Goal: Task Accomplishment & Management: Complete application form

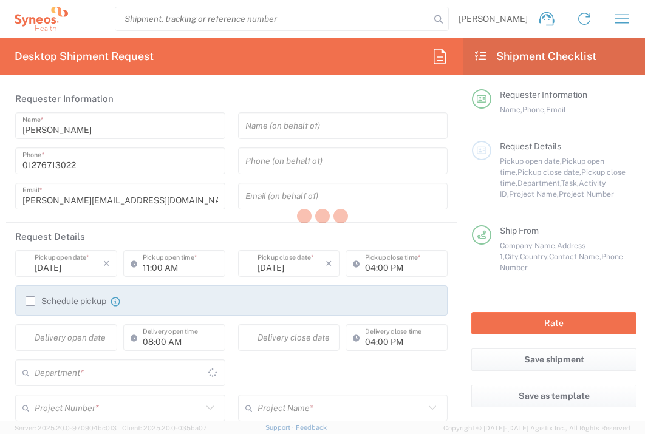
type input "3235"
type input "[GEOGRAPHIC_DATA]"
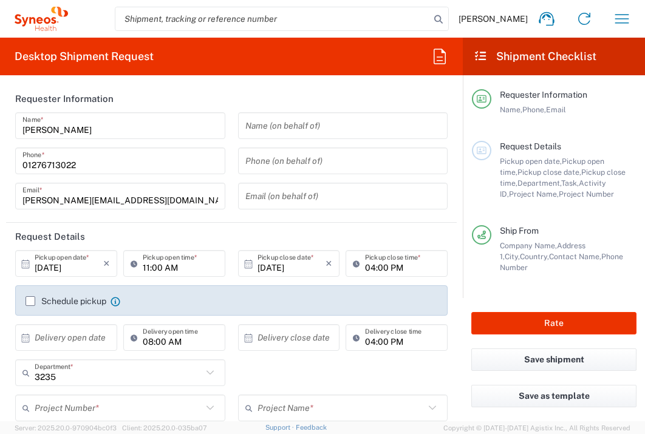
type input "Syneos Health UK Limited"
click at [65, 341] on input "text" at bounding box center [69, 338] width 69 height 21
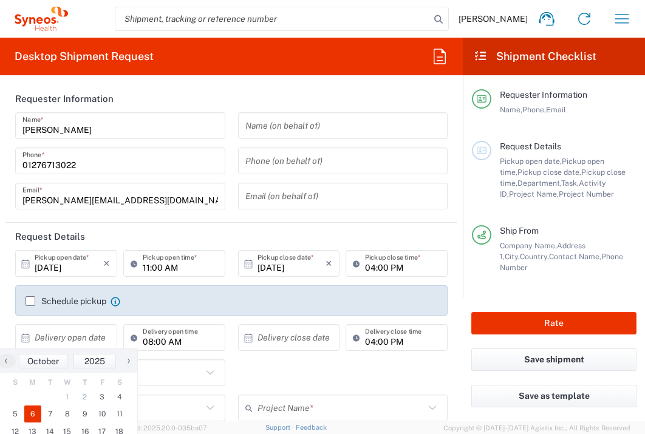
click at [35, 419] on span "6" at bounding box center [33, 414] width 18 height 17
type input "[DATE]"
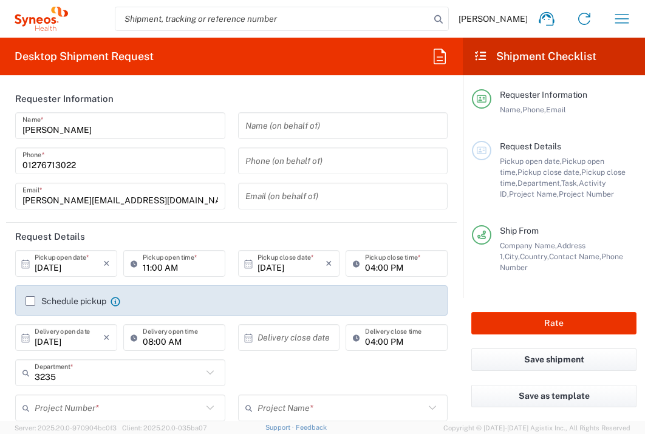
click at [263, 340] on input "text" at bounding box center [292, 338] width 69 height 21
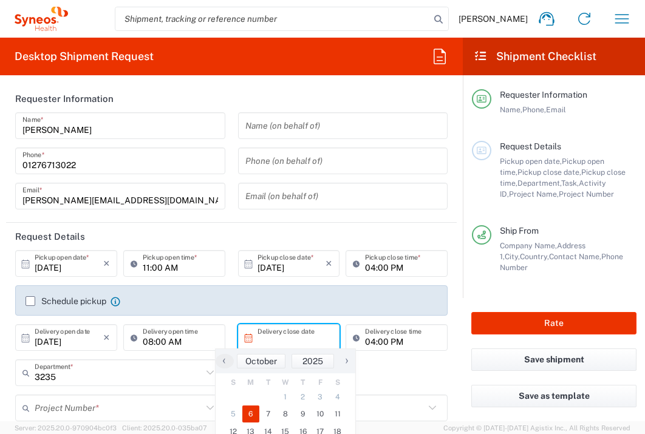
click at [249, 412] on span "6" at bounding box center [251, 414] width 18 height 17
type input "[DATE]"
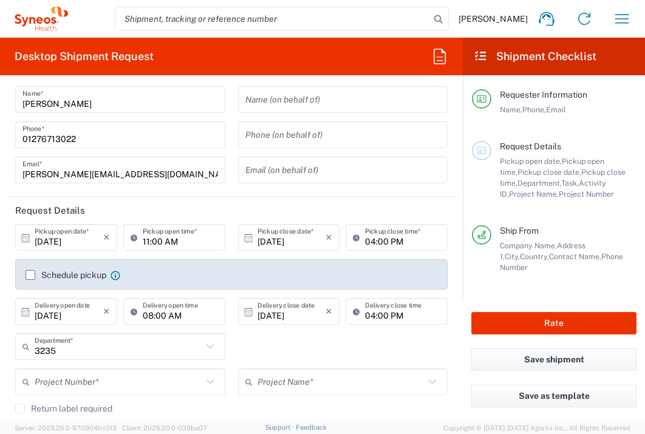
scroll to position [30, 0]
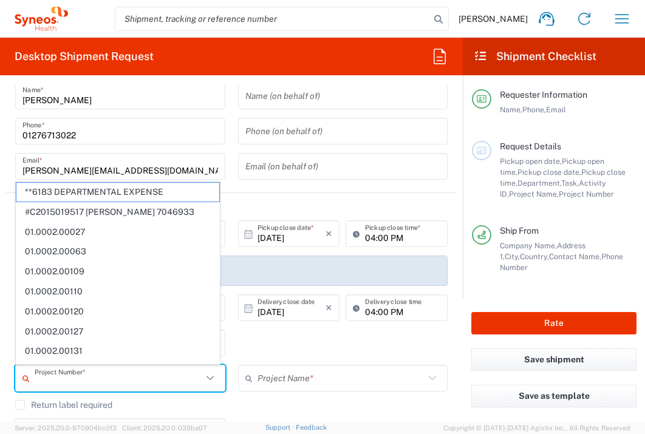
click at [153, 379] on input "text" at bounding box center [119, 378] width 168 height 21
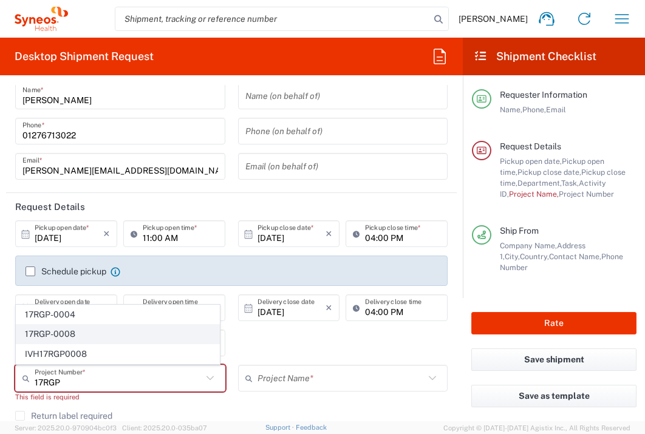
click at [53, 337] on span "17RGP-0008" at bounding box center [117, 334] width 203 height 19
type input "17RGP-0008"
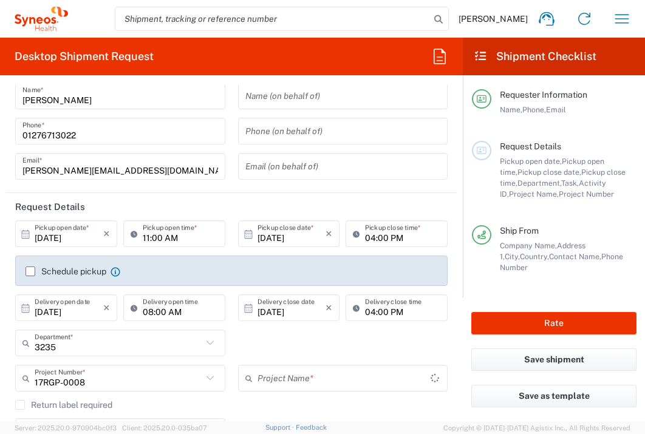
type input "Regeneron 17RGP-0008"
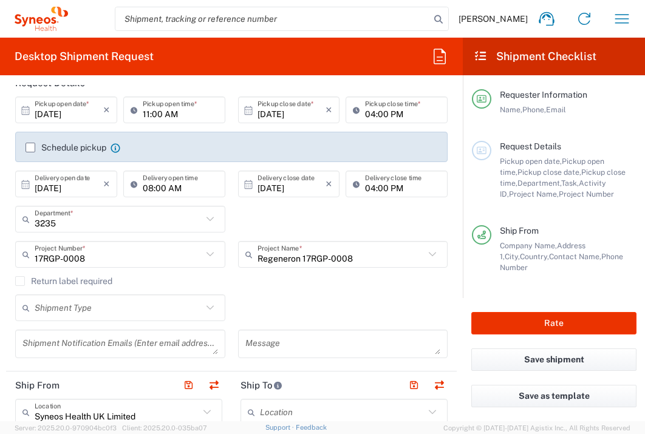
scroll to position [297, 0]
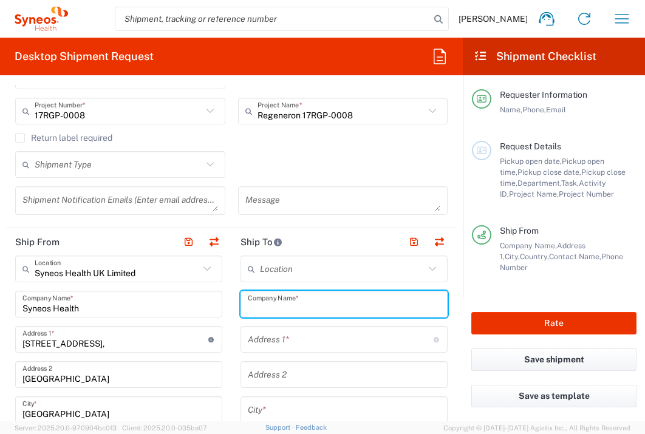
click at [315, 306] on input "text" at bounding box center [344, 304] width 193 height 21
type input "Uni Szpital Klin im. [PERSON_NAME]-Rad we"
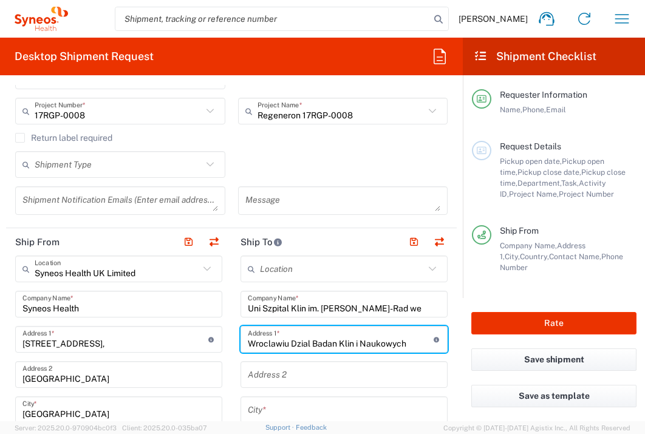
type input "Wroclawiu Dzial Badan Klin i Naukowych"
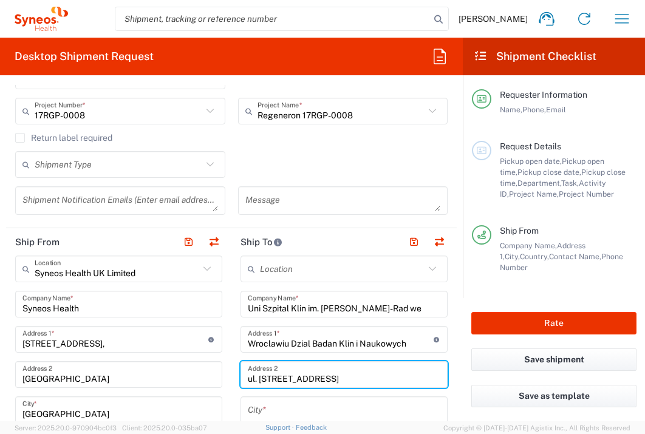
type input "ul. [STREET_ADDRESS]"
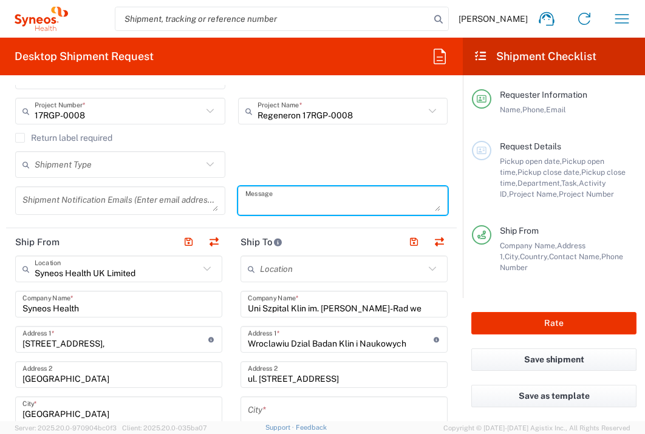
click at [269, 197] on textarea at bounding box center [343, 200] width 196 height 21
type textarea "Budynek Przyladek Nadziei, pietro 3, pokoj 3. 109a"
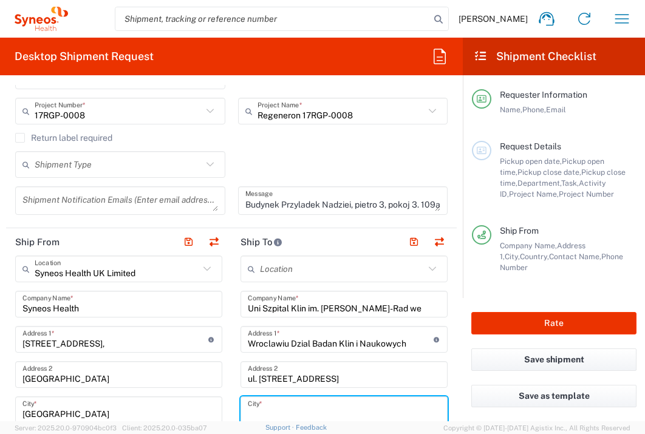
click at [289, 403] on input "text" at bounding box center [344, 410] width 193 height 21
type input "Wroclaw"
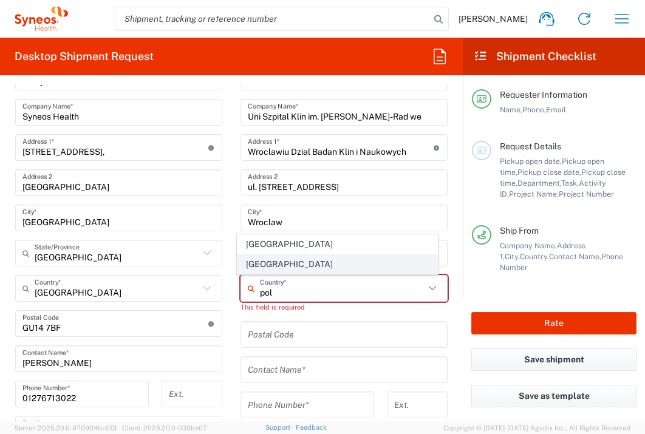
click at [244, 268] on span "[GEOGRAPHIC_DATA]" at bounding box center [338, 264] width 201 height 19
type input "[GEOGRAPHIC_DATA]"
type input "Sender/Shipper"
type input "Delivery Duty Paid"
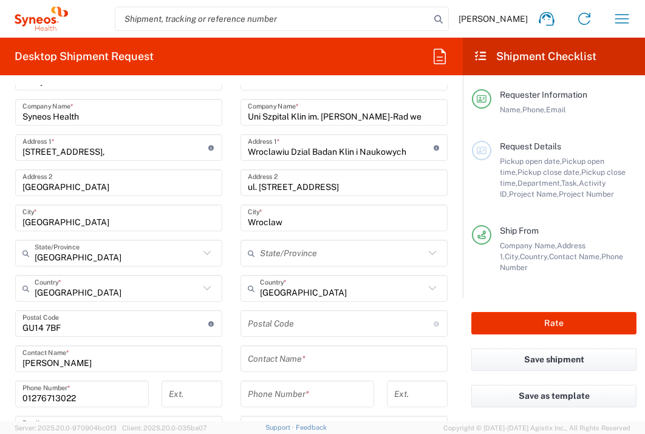
click at [259, 318] on input "undefined" at bounding box center [341, 324] width 186 height 21
type input "50-556"
click at [281, 357] on input "text" at bounding box center [344, 359] width 193 height 21
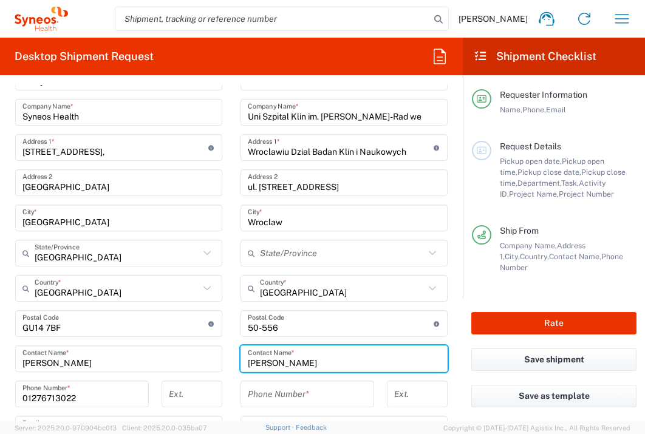
type input "[PERSON_NAME]"
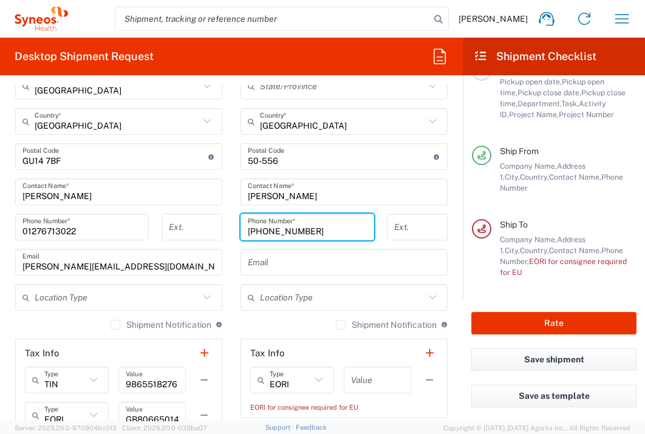
scroll to position [795, 0]
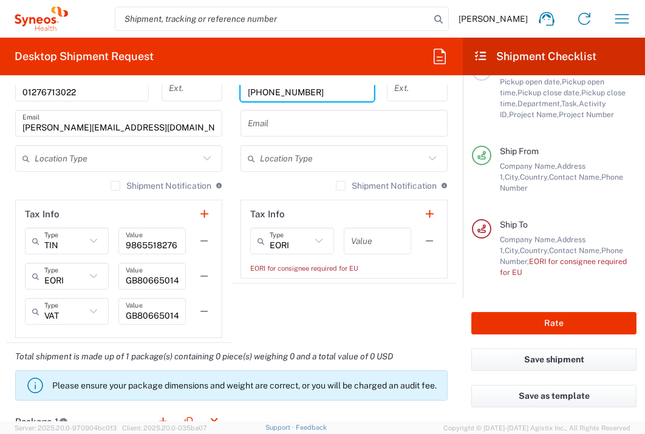
type input "[PHONE_NUMBER]"
click at [373, 239] on input "text" at bounding box center [377, 241] width 53 height 21
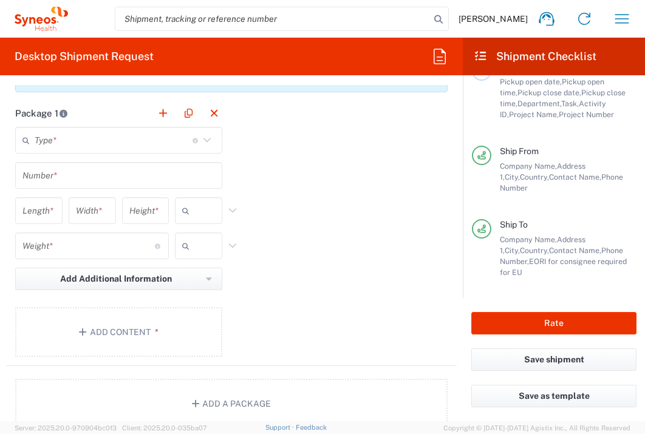
scroll to position [1102, 0]
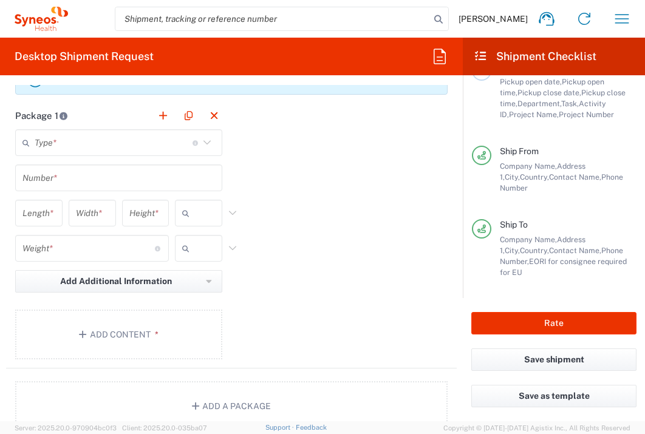
type input "1"
click at [116, 153] on input "text" at bounding box center [114, 142] width 158 height 21
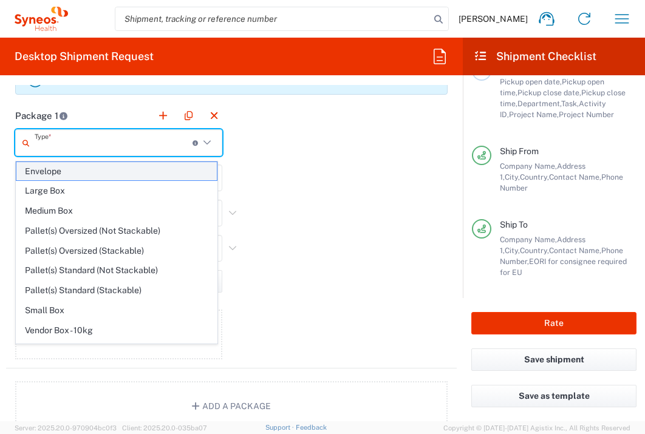
click at [115, 165] on span "Envelope" at bounding box center [116, 171] width 201 height 19
type input "Envelope"
type input "1"
type input "9.5"
type input "12.5"
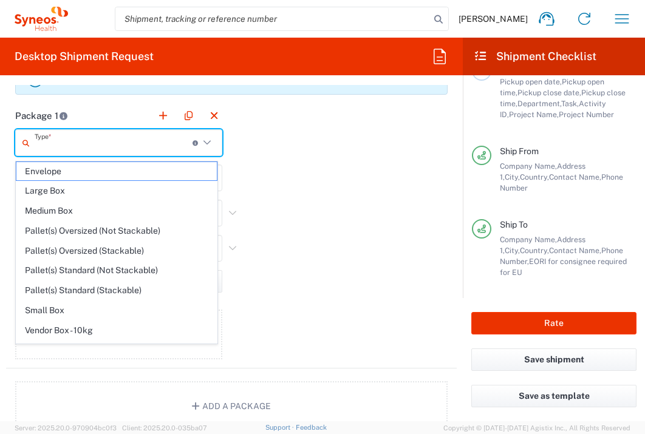
type input "0.25"
type input "in"
type input "0.45"
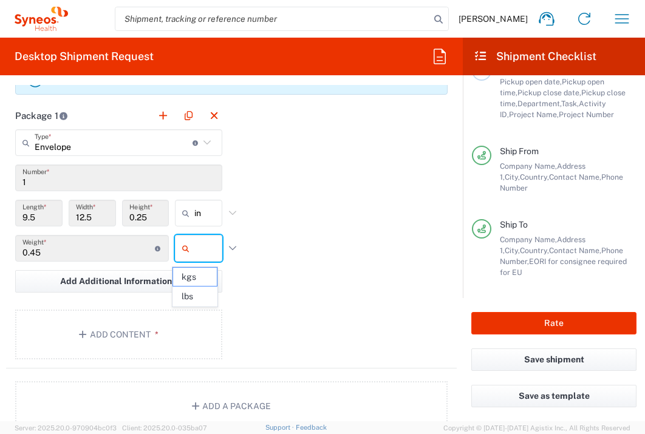
click at [199, 256] on input "text" at bounding box center [209, 248] width 30 height 19
click at [204, 298] on span "lbs" at bounding box center [195, 296] width 44 height 19
type input "lbs"
click at [179, 325] on button "Add Content *" at bounding box center [118, 335] width 207 height 50
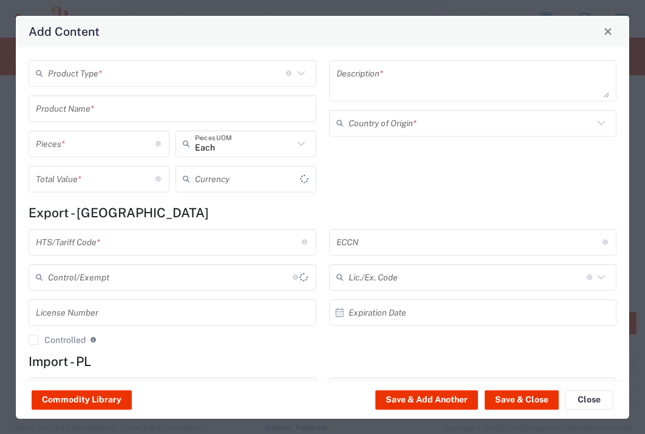
type input "US Dollar"
click at [166, 82] on input "text" at bounding box center [167, 73] width 238 height 21
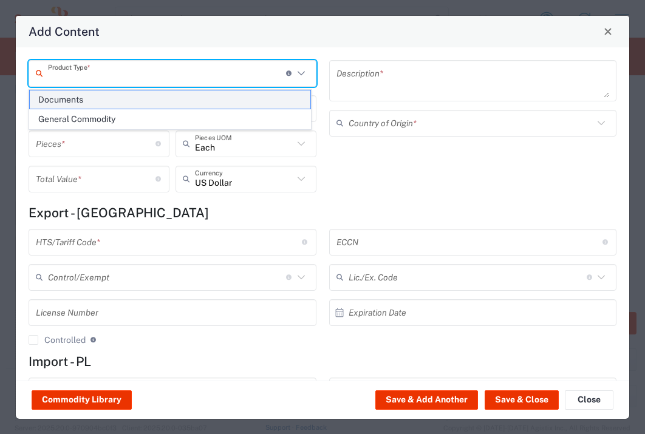
click at [163, 99] on span "Documents" at bounding box center [170, 100] width 281 height 19
type input "Documents"
type input "1"
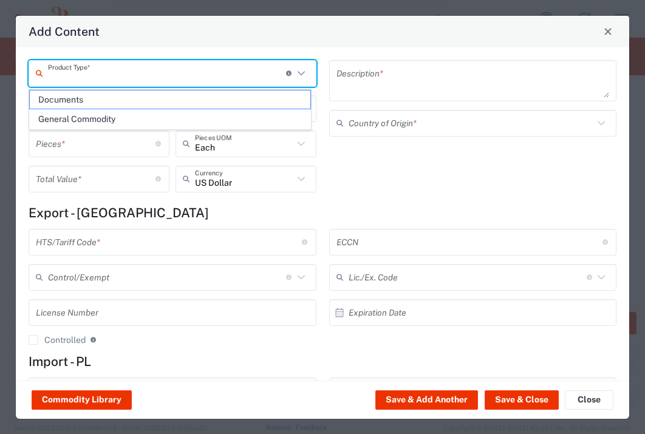
type textarea "Documents"
type input "[GEOGRAPHIC_DATA]"
type input "0000.00.0000"
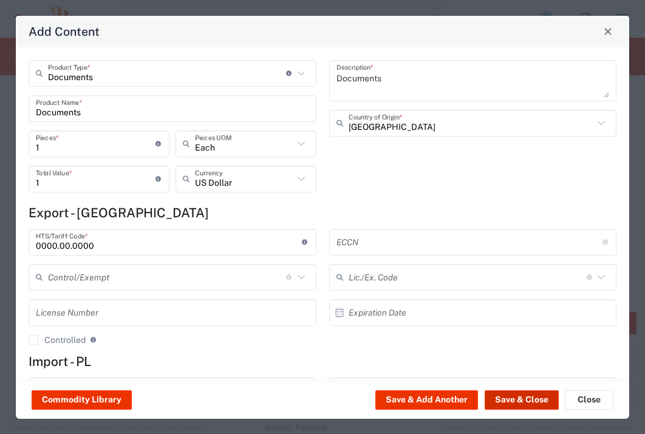
click at [520, 403] on button "Save & Close" at bounding box center [522, 400] width 74 height 19
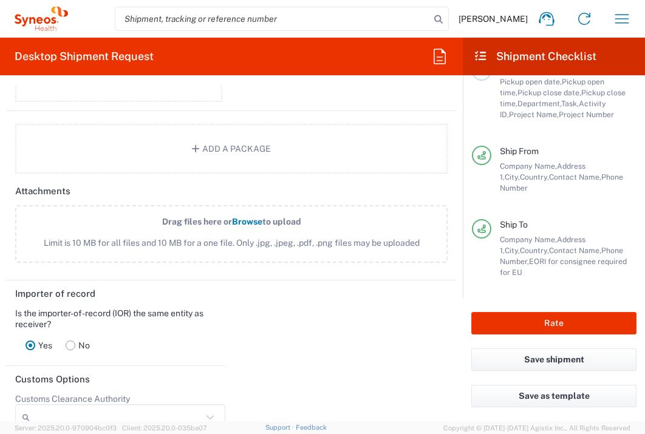
scroll to position [1604, 0]
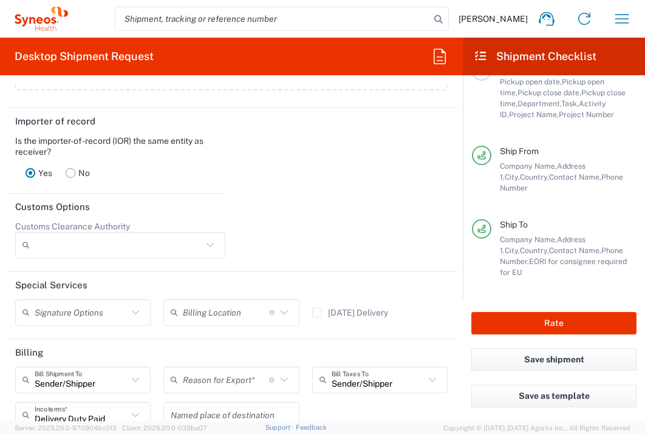
click at [214, 391] on input "text" at bounding box center [226, 379] width 86 height 21
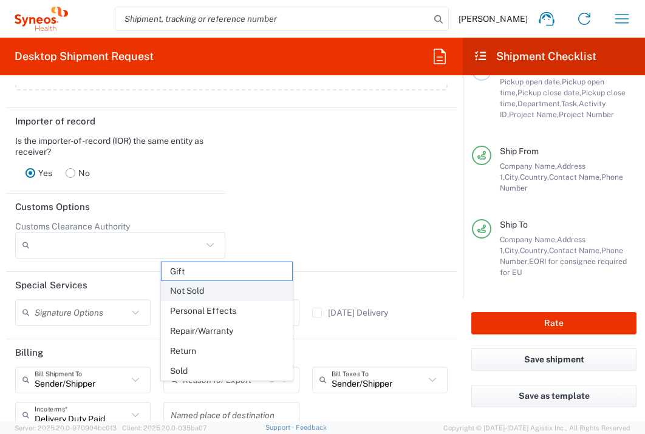
click at [218, 289] on span "Not Sold" at bounding box center [227, 291] width 130 height 19
type input "Not Sold"
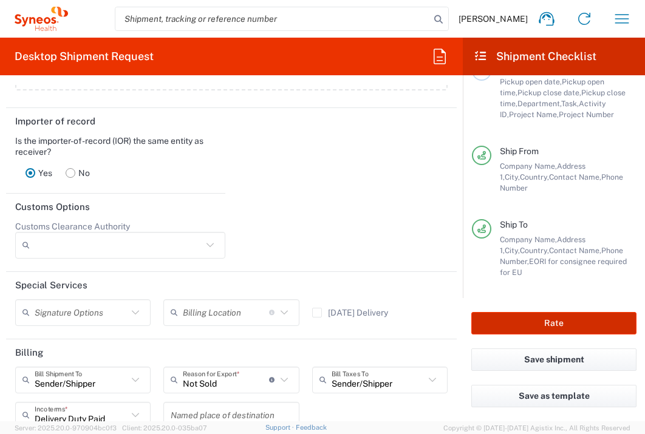
click at [506, 323] on button "Rate" at bounding box center [554, 323] width 165 height 22
type input "17RGP-0008"
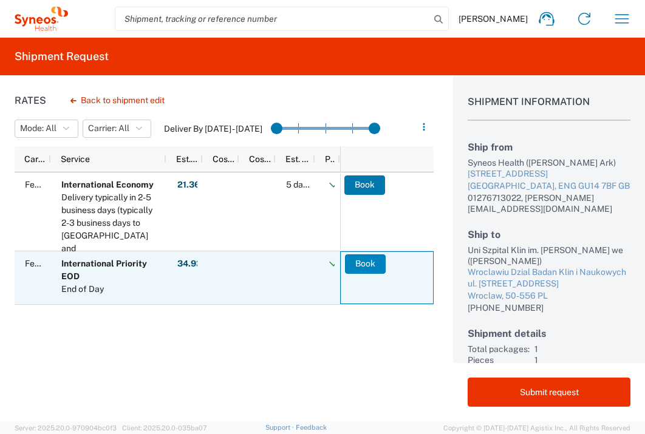
click at [360, 265] on button "Book" at bounding box center [365, 264] width 41 height 19
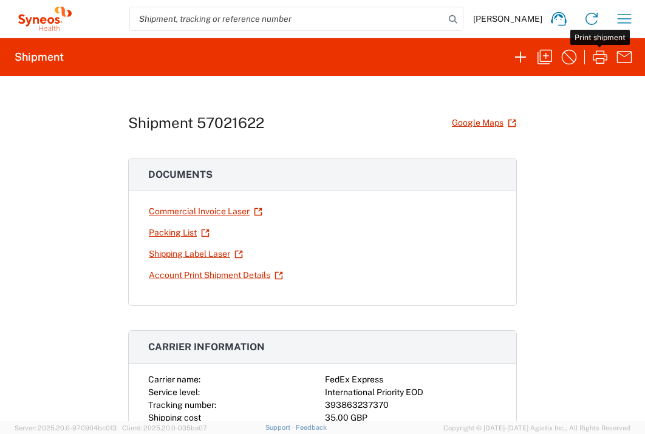
click at [594, 61] on icon "button" at bounding box center [600, 56] width 19 height 19
